Goal: Communication & Community: Answer question/provide support

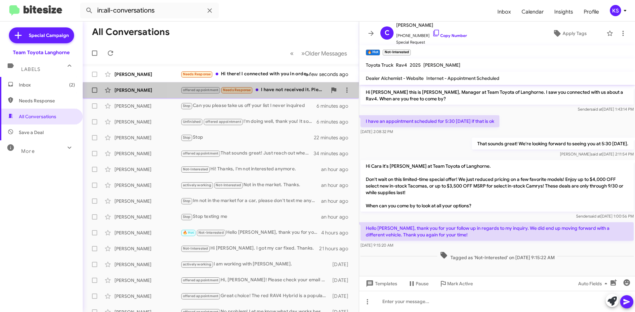
click at [288, 95] on div "[PERSON_NAME] offered appointment Needs Response I have not received it. Please…" at bounding box center [220, 90] width 265 height 13
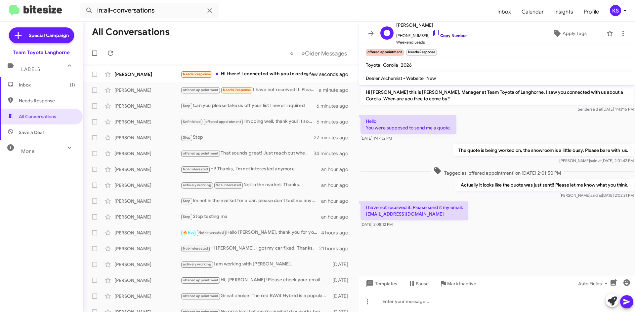
click at [432, 33] on icon at bounding box center [436, 33] width 8 height 8
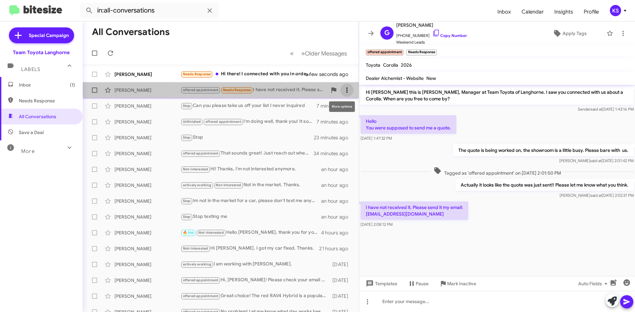
click at [346, 91] on icon at bounding box center [346, 90] width 1 height 5
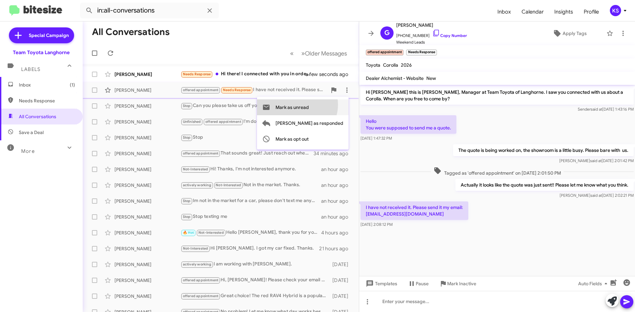
click at [309, 105] on span "Mark as unread" at bounding box center [291, 107] width 33 height 16
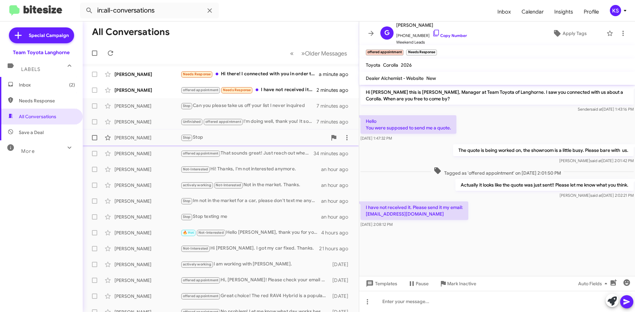
click at [224, 138] on div "Stop Stop" at bounding box center [253, 138] width 146 height 8
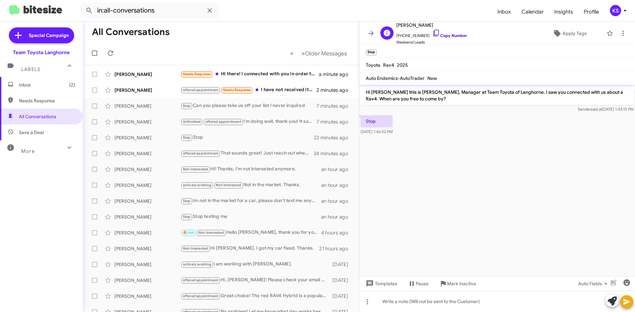
click at [432, 31] on icon at bounding box center [436, 33] width 8 height 8
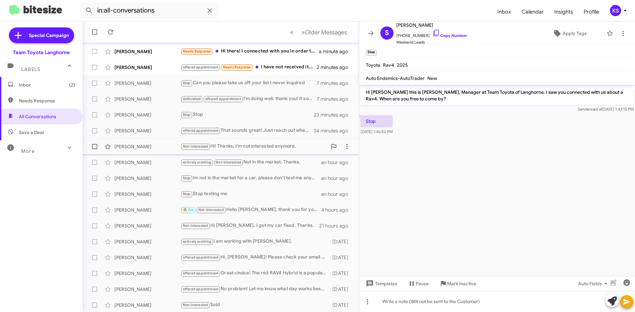
scroll to position [33, 0]
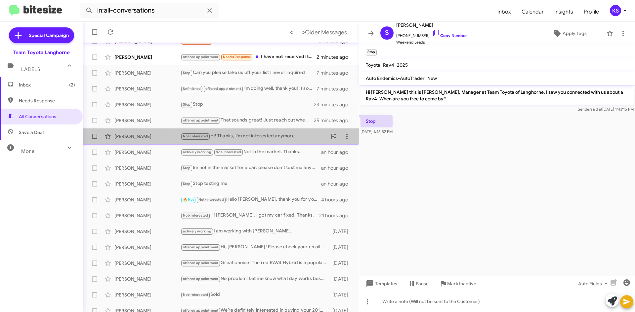
click at [266, 133] on div "Not-Interested Hi! Thanks, I'm not interested anymore." at bounding box center [253, 137] width 146 height 8
